Goal: Check status: Check status

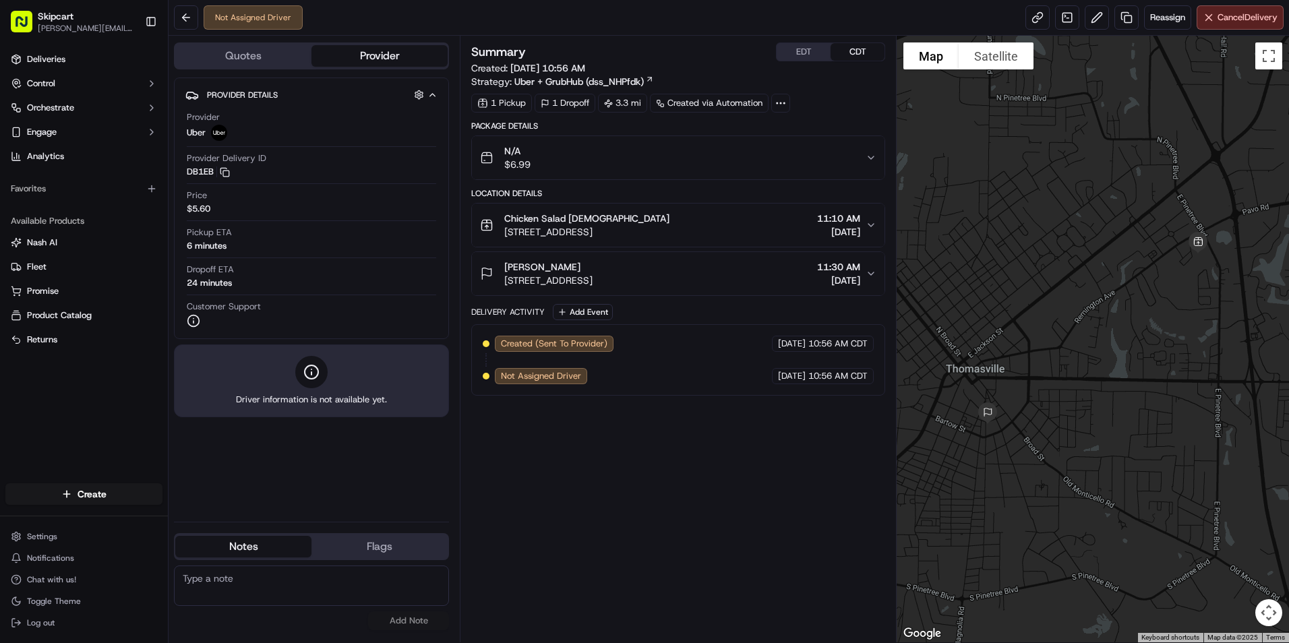
click at [873, 285] on button "[PERSON_NAME] [STREET_ADDRESS] 11:30 AM [DATE]" at bounding box center [678, 273] width 413 height 43
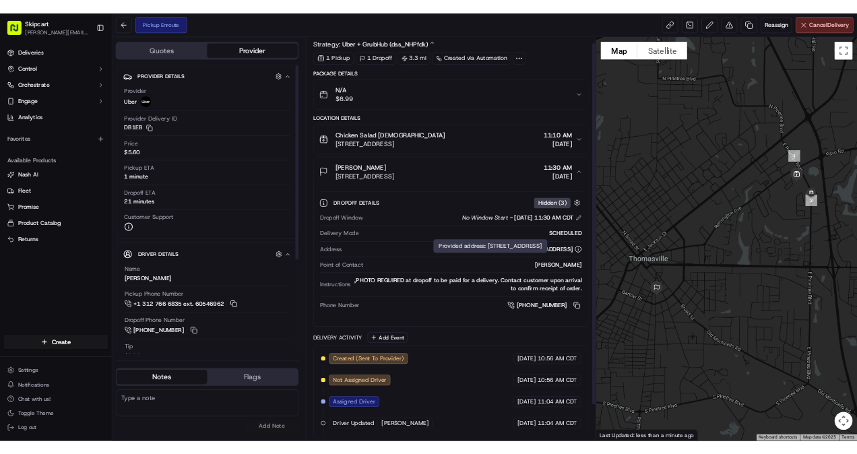
scroll to position [68, 0]
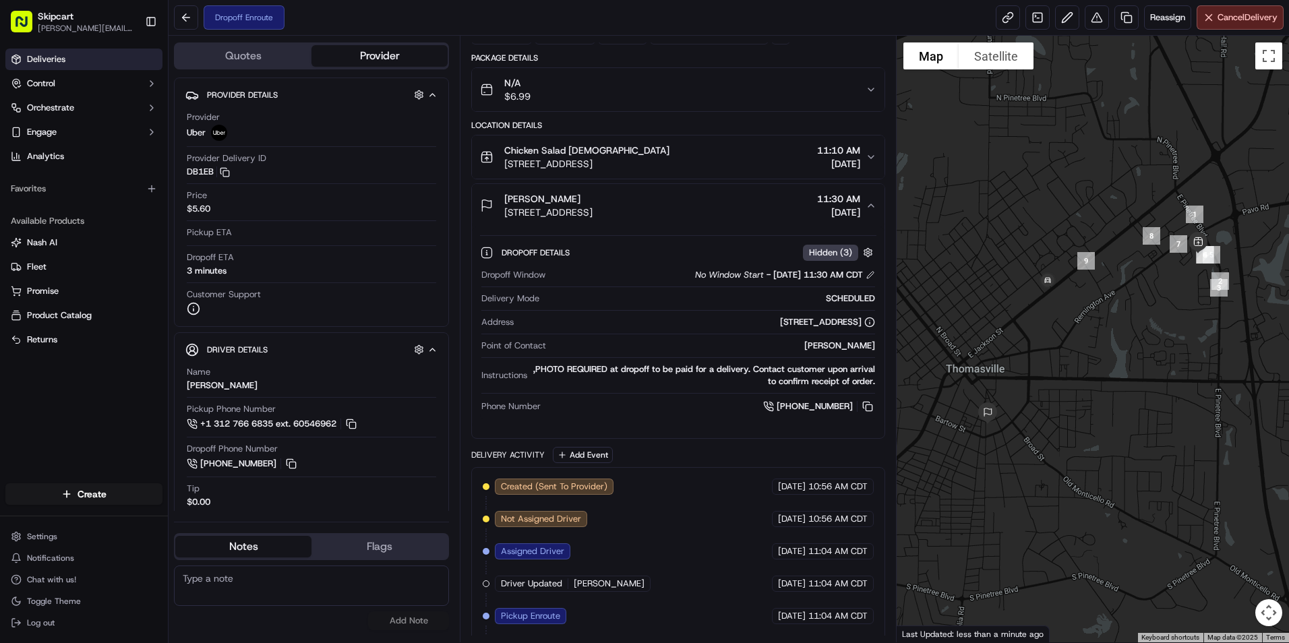
click at [67, 53] on link "Deliveries" at bounding box center [83, 60] width 157 height 22
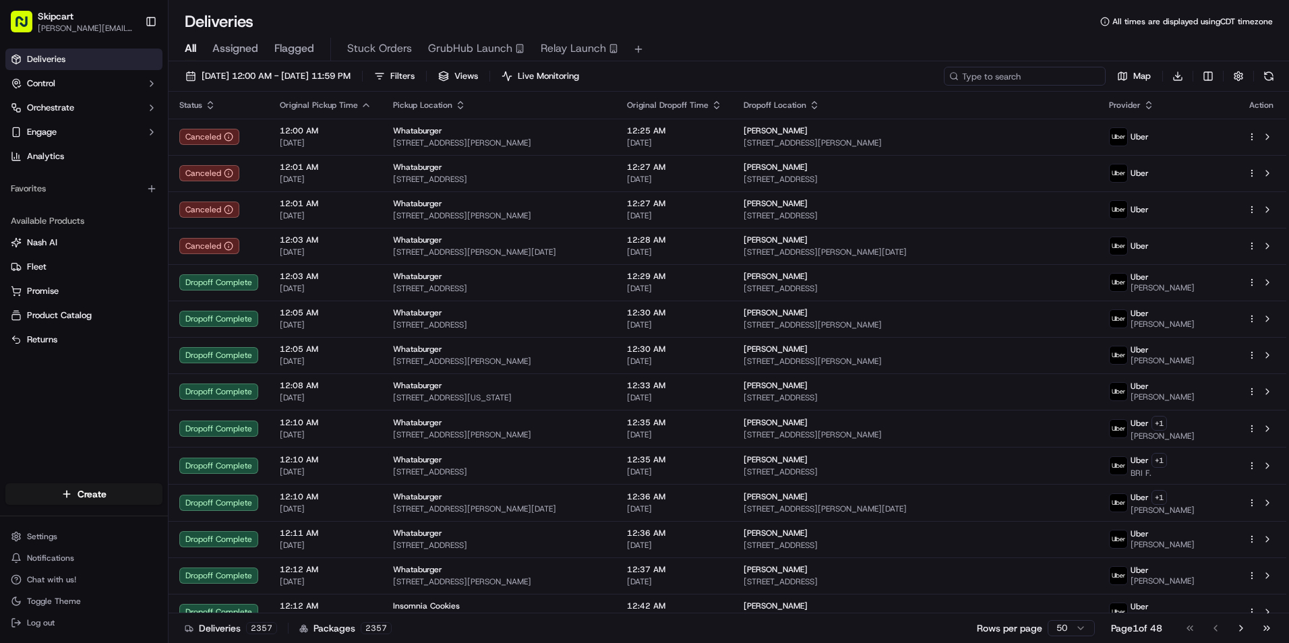
click at [1016, 75] on input at bounding box center [1025, 76] width 162 height 19
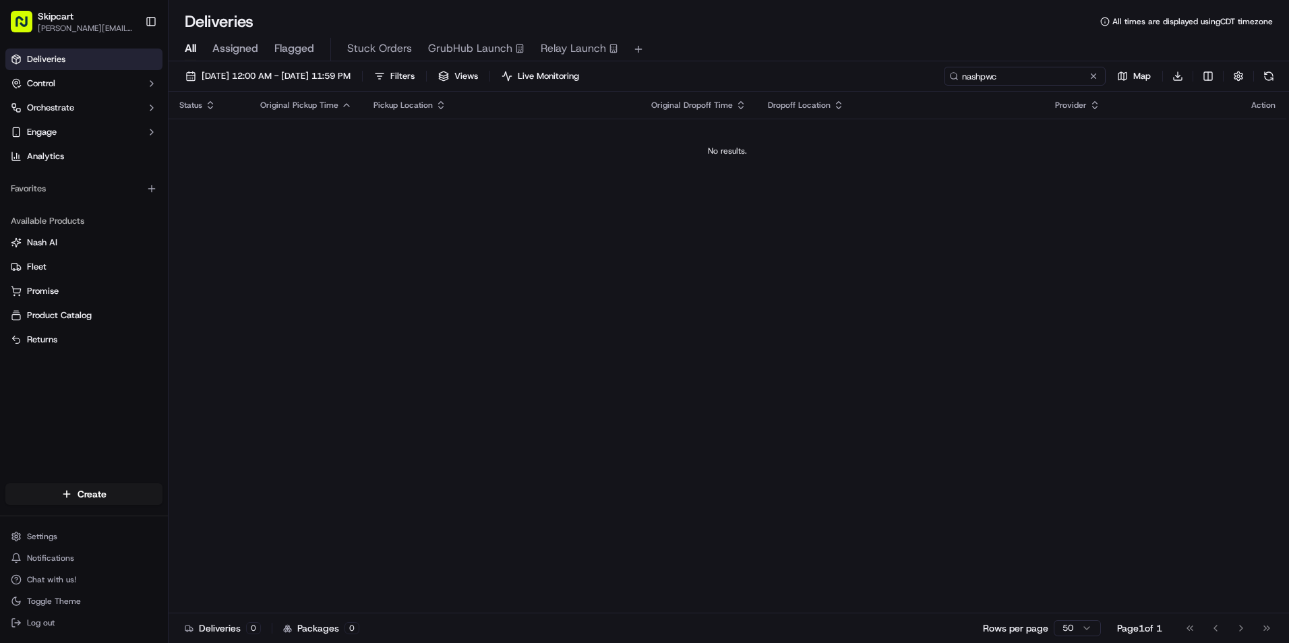
type input "nashpwc"
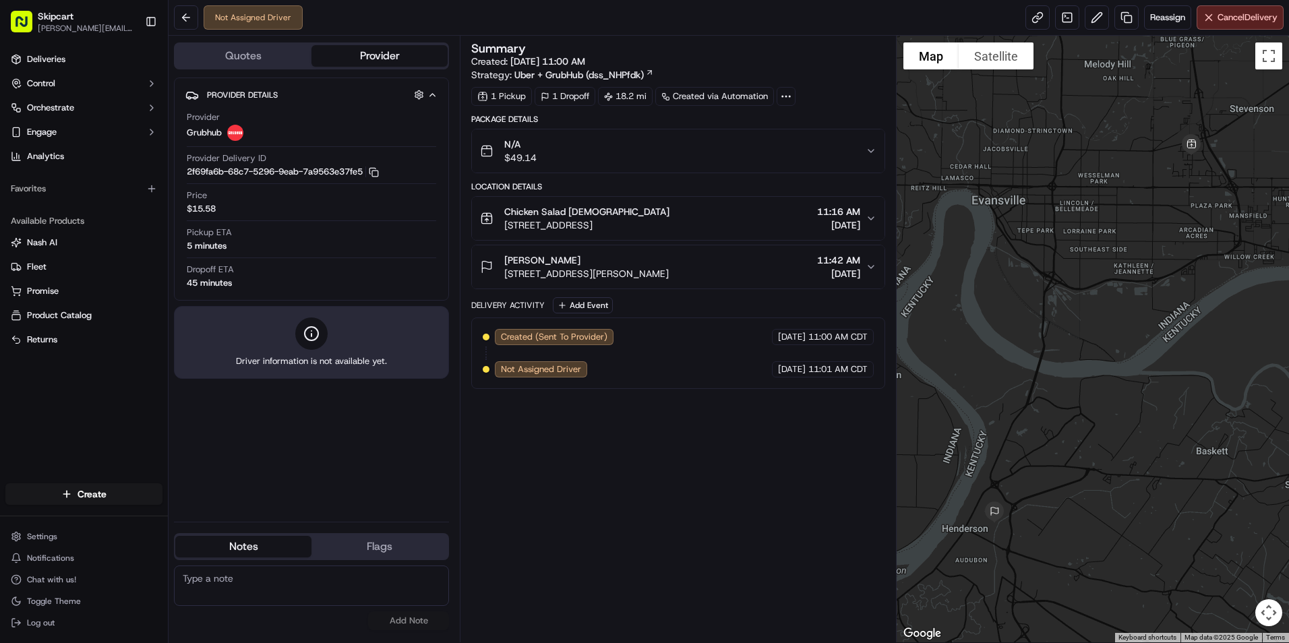
click at [253, 57] on button "Quotes" at bounding box center [243, 56] width 136 height 22
click at [379, 53] on button "Provider" at bounding box center [379, 56] width 136 height 22
click at [249, 67] on div "Quotes Provider" at bounding box center [311, 55] width 275 height 27
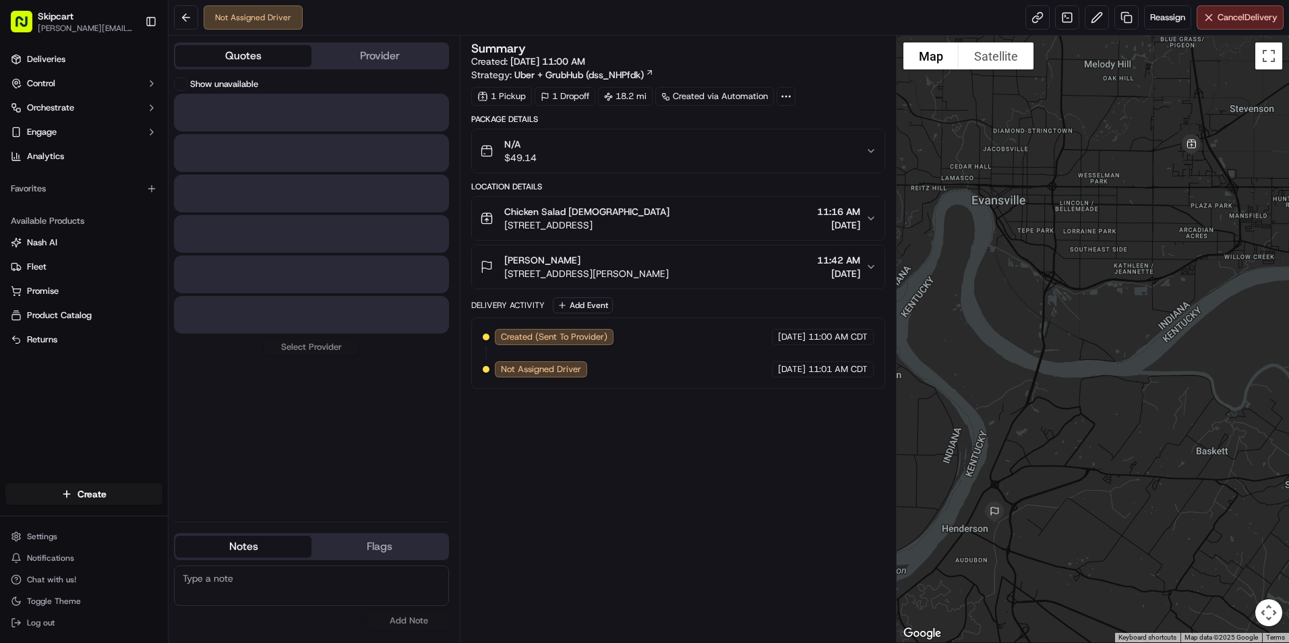
click at [249, 45] on button "Quotes" at bounding box center [243, 56] width 136 height 22
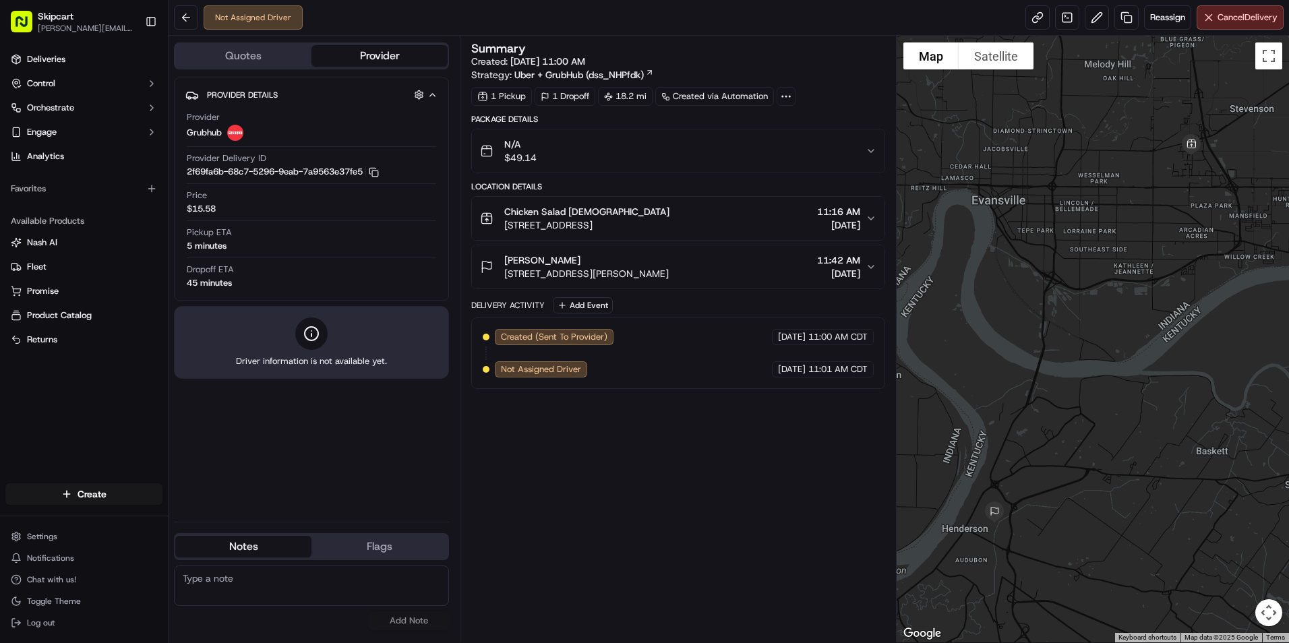
click at [379, 56] on button "Provider" at bounding box center [379, 56] width 136 height 22
click at [226, 35] on div "Not Assigned Driver Reassign Cancel Delivery" at bounding box center [729, 18] width 1120 height 36
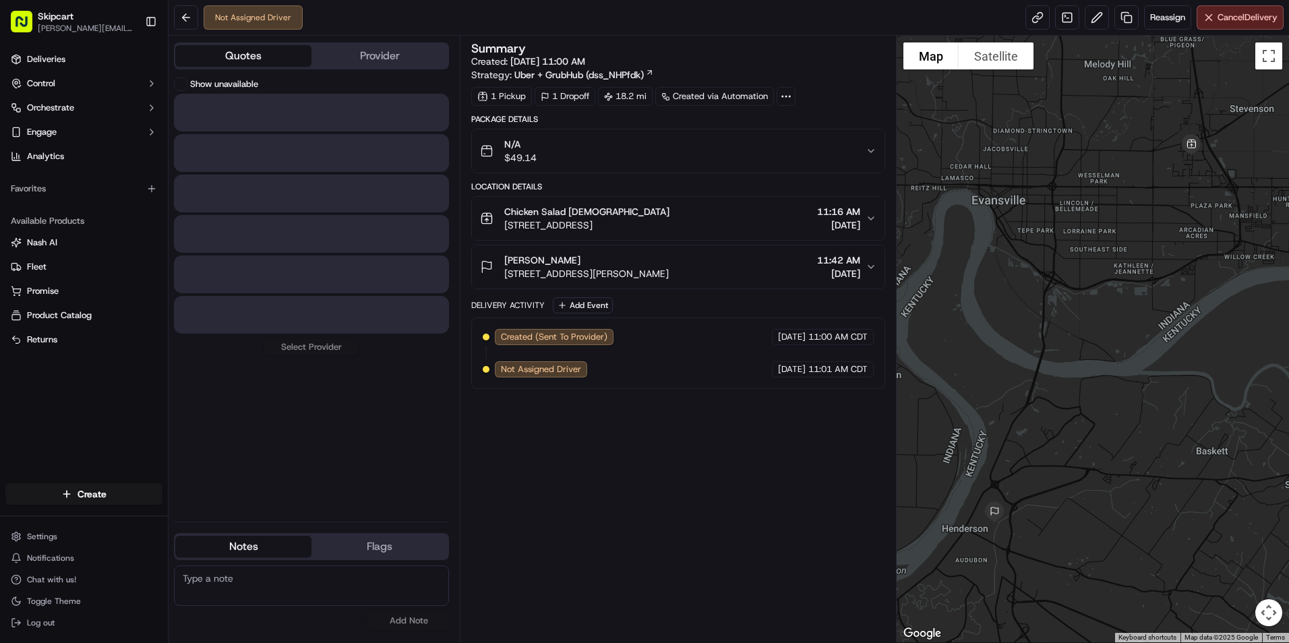
click at [229, 45] on button "Quotes" at bounding box center [243, 56] width 136 height 22
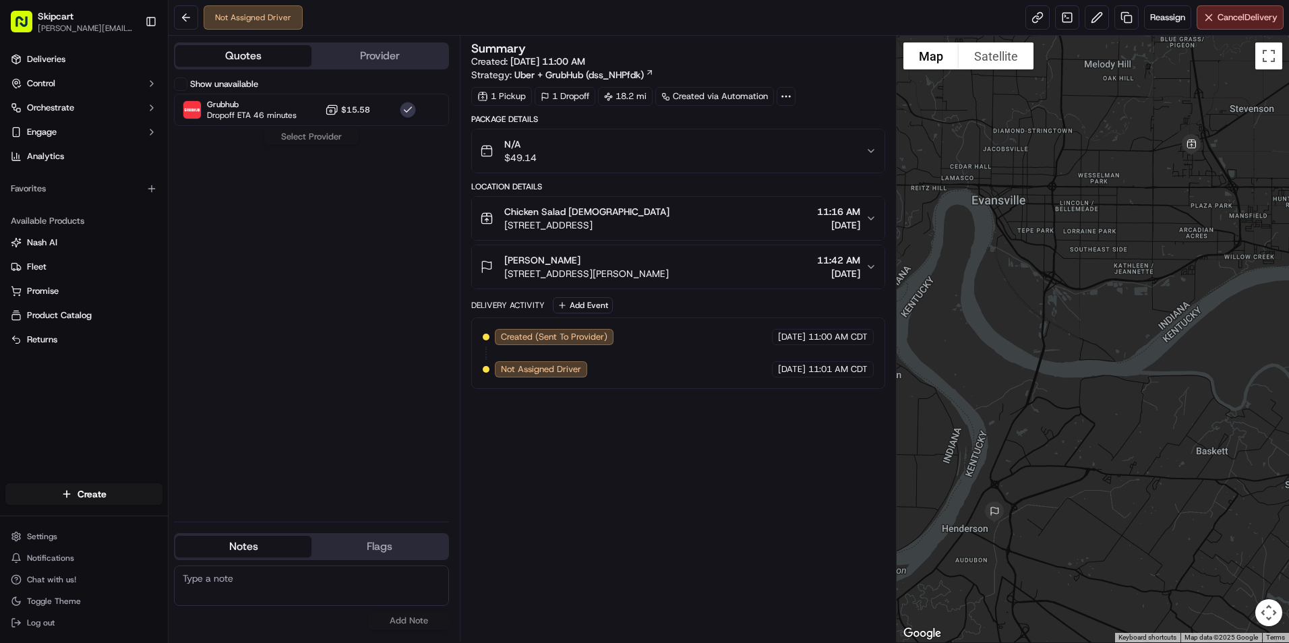
click at [176, 87] on button "Show unavailable" at bounding box center [180, 84] width 13 height 13
click at [180, 82] on button "Show unavailable" at bounding box center [180, 84] width 13 height 13
